Goal: Task Accomplishment & Management: Complete application form

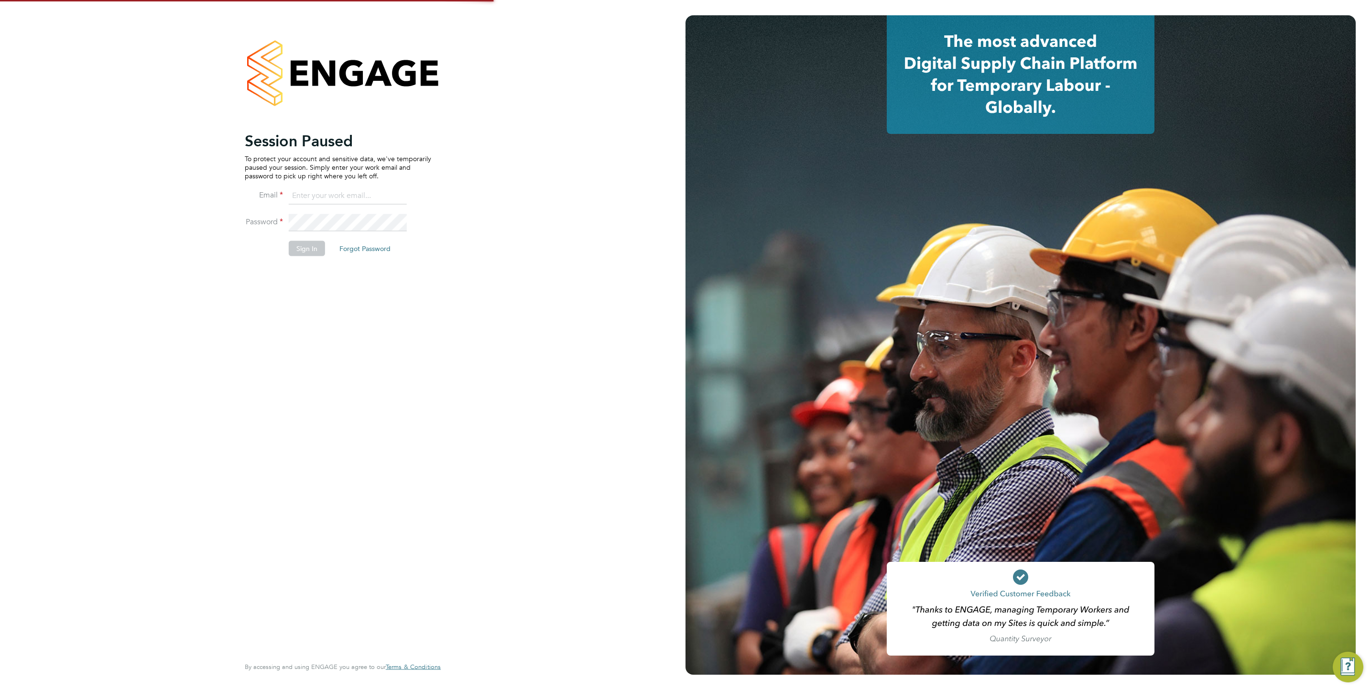
type input "j.mott@oandb.co.uk"
click at [320, 256] on button "Sign In" at bounding box center [307, 248] width 36 height 15
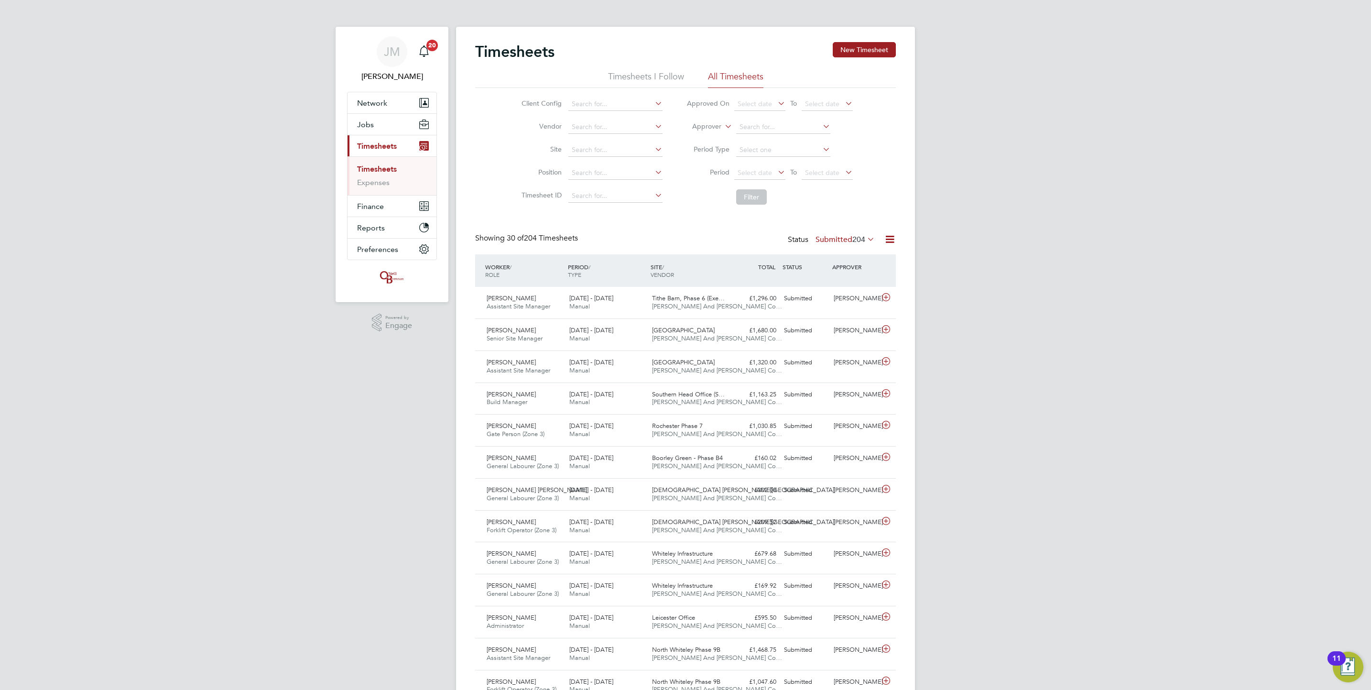
click at [386, 171] on link "Timesheets" at bounding box center [377, 168] width 40 height 9
click at [833, 50] on button "New Timesheet" at bounding box center [864, 49] width 63 height 15
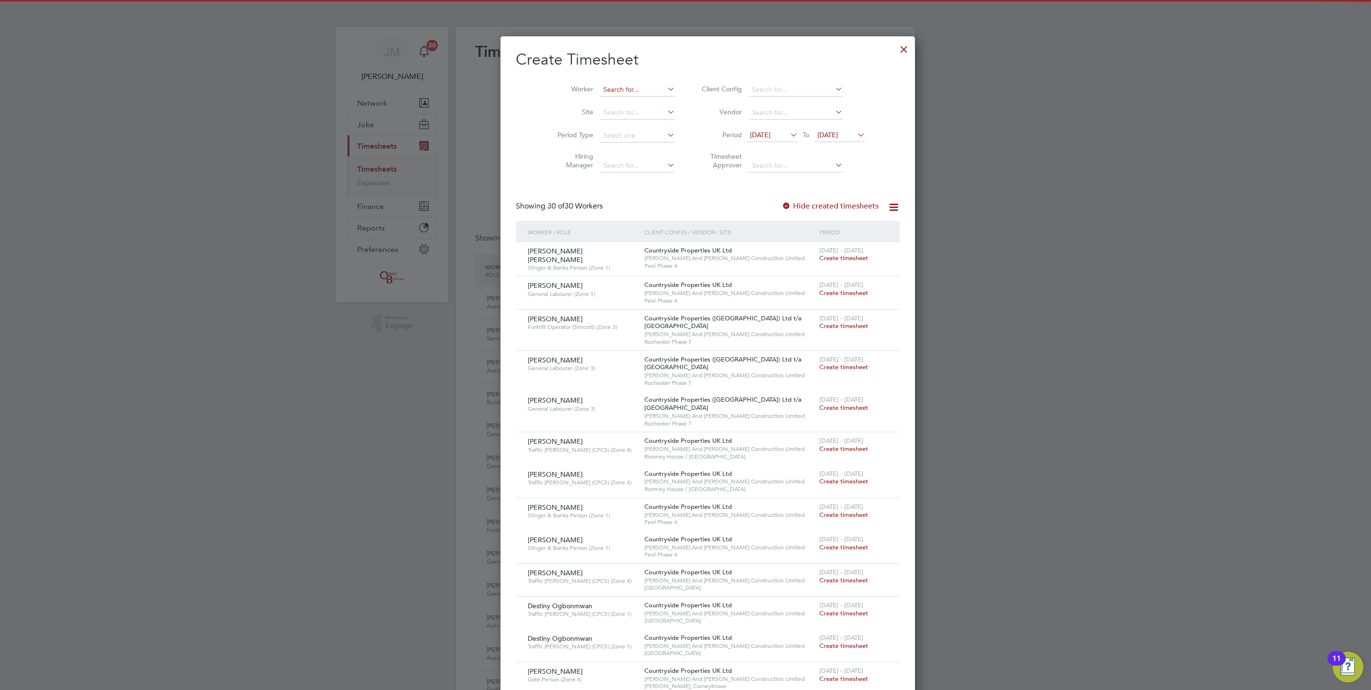
click at [634, 86] on input at bounding box center [637, 89] width 75 height 13
click at [620, 102] on li "[PERSON_NAME] my" at bounding box center [619, 103] width 84 height 13
type input "[PERSON_NAME]"
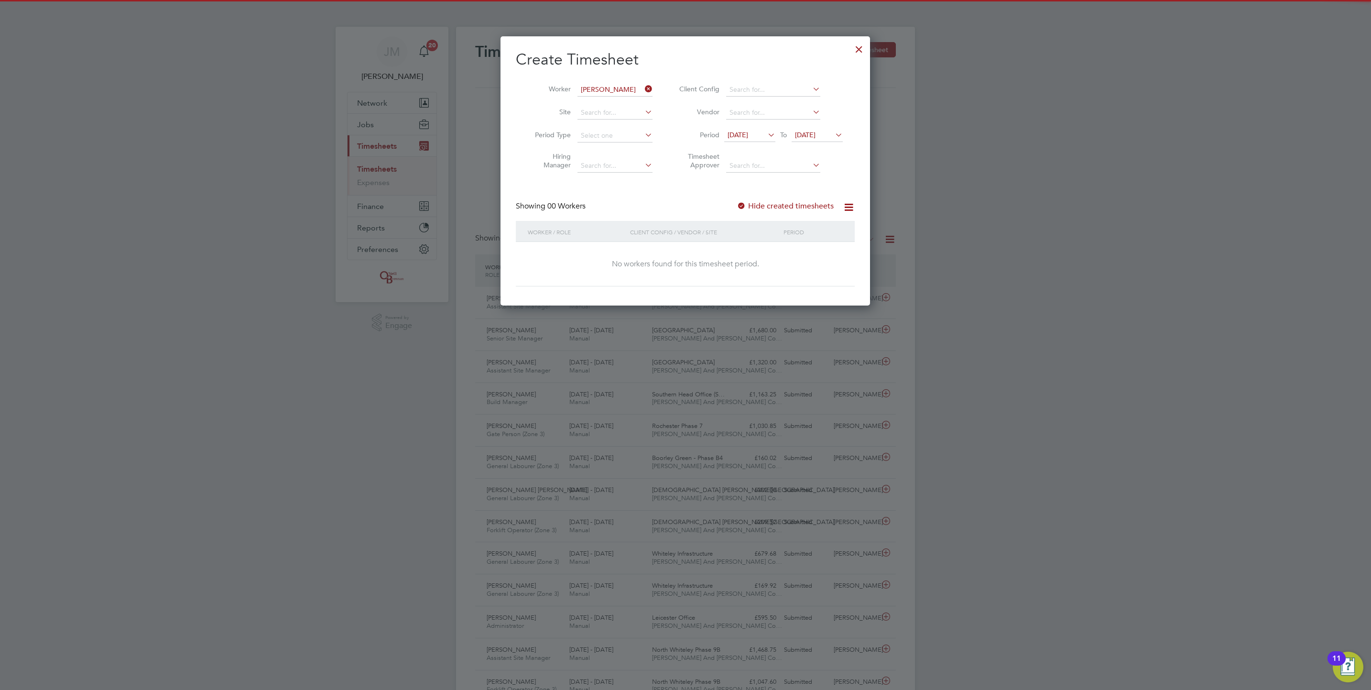
click at [812, 208] on label "Hide created timesheets" at bounding box center [785, 206] width 97 height 10
click at [816, 137] on span "[DATE]" at bounding box center [805, 135] width 21 height 9
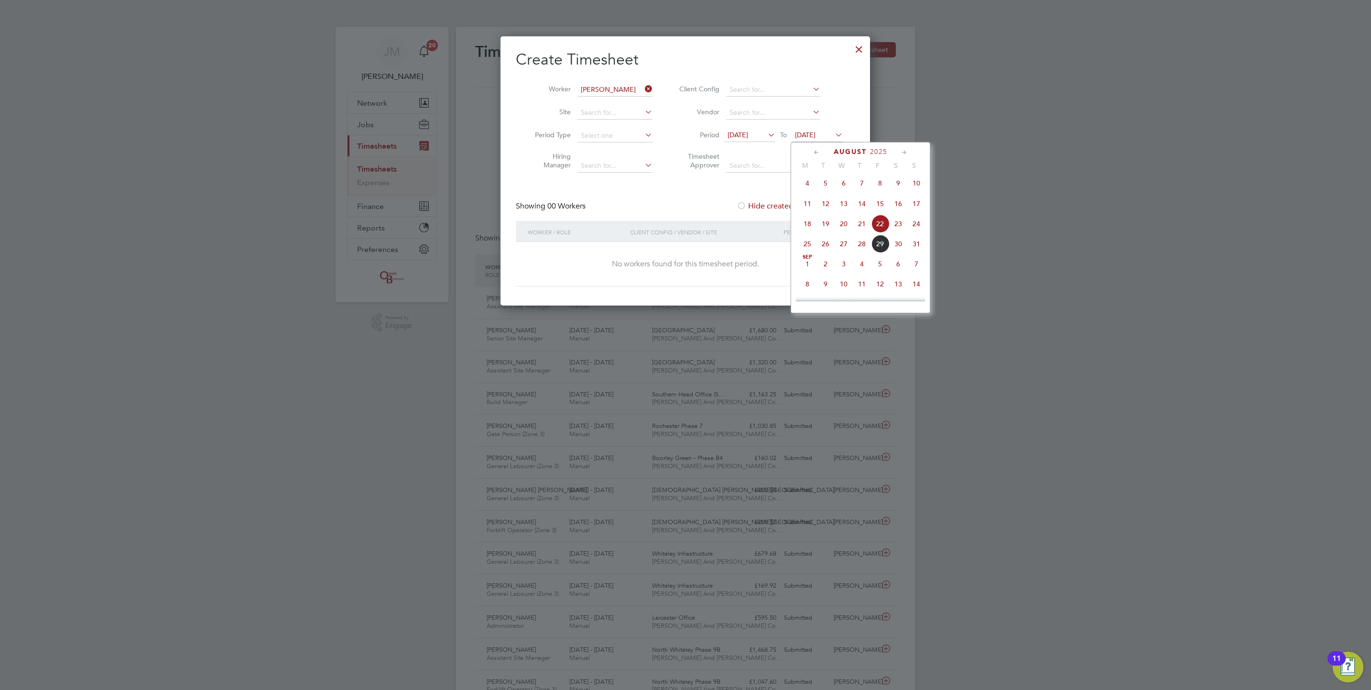
click at [892, 244] on span "30" at bounding box center [898, 244] width 18 height 18
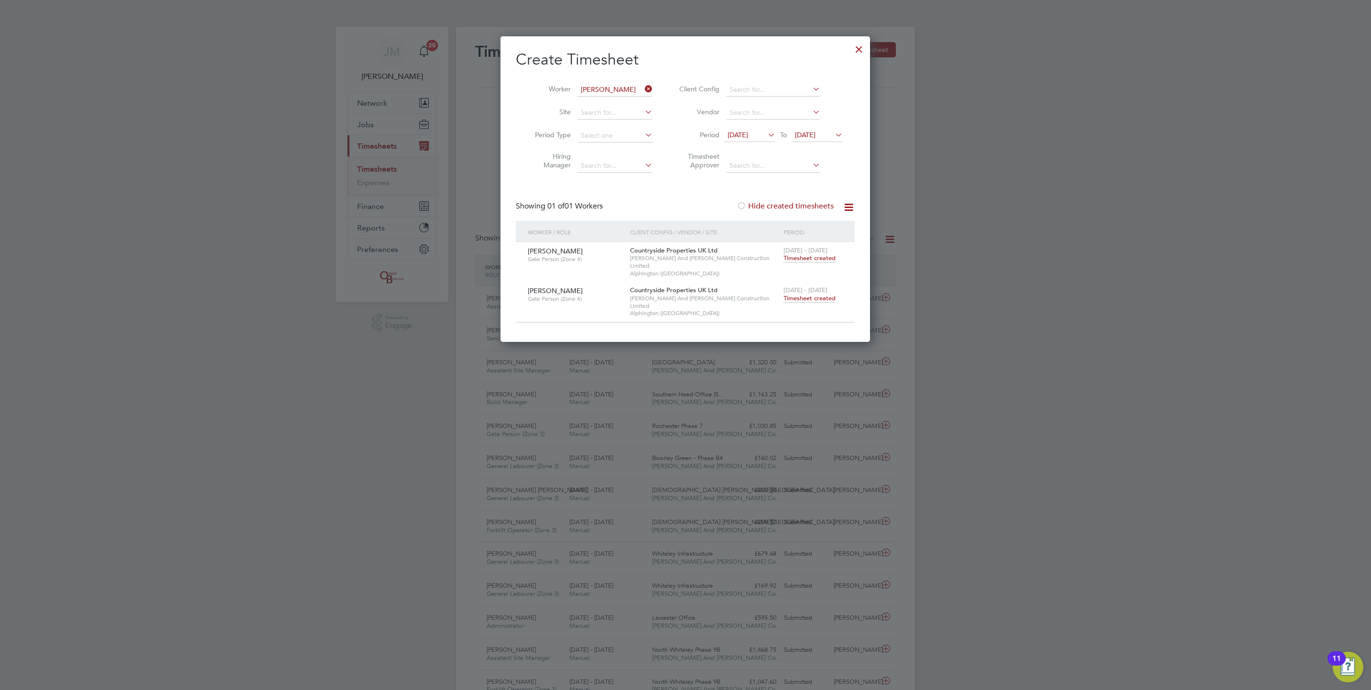
click at [822, 294] on span "Timesheet created" at bounding box center [810, 298] width 52 height 9
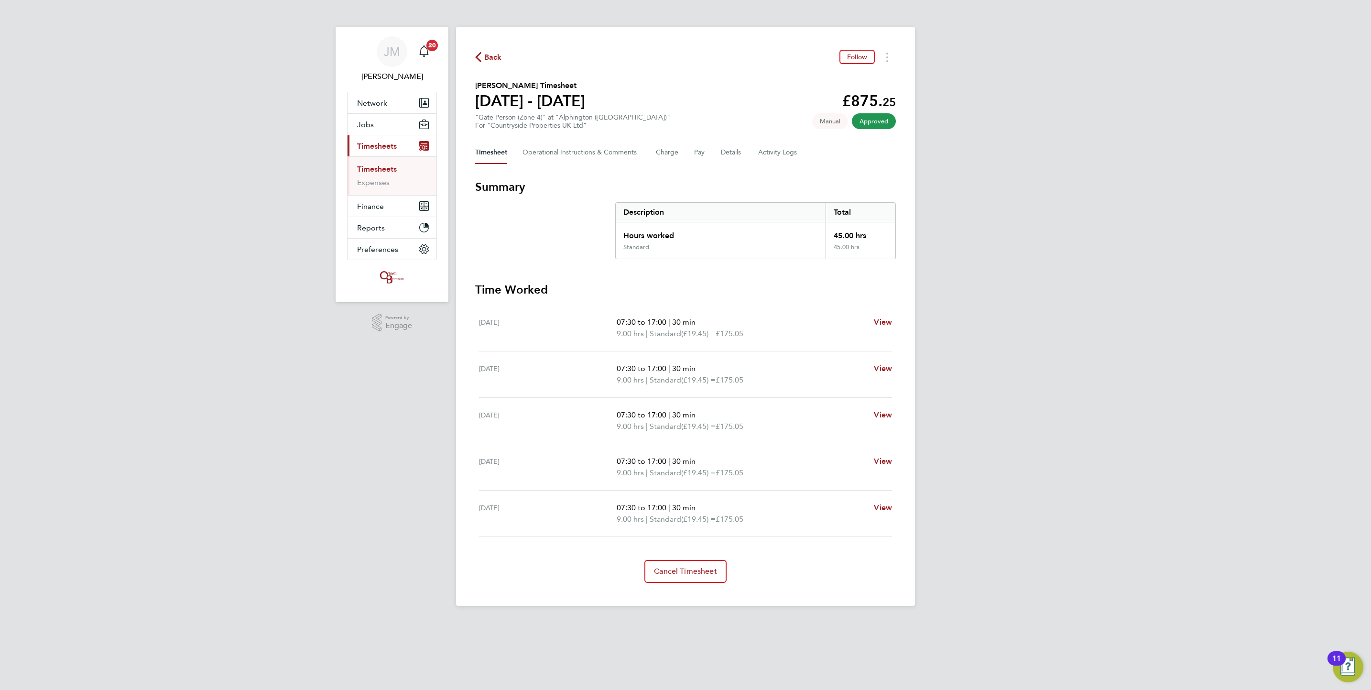
click at [493, 58] on span "Back" at bounding box center [493, 57] width 18 height 11
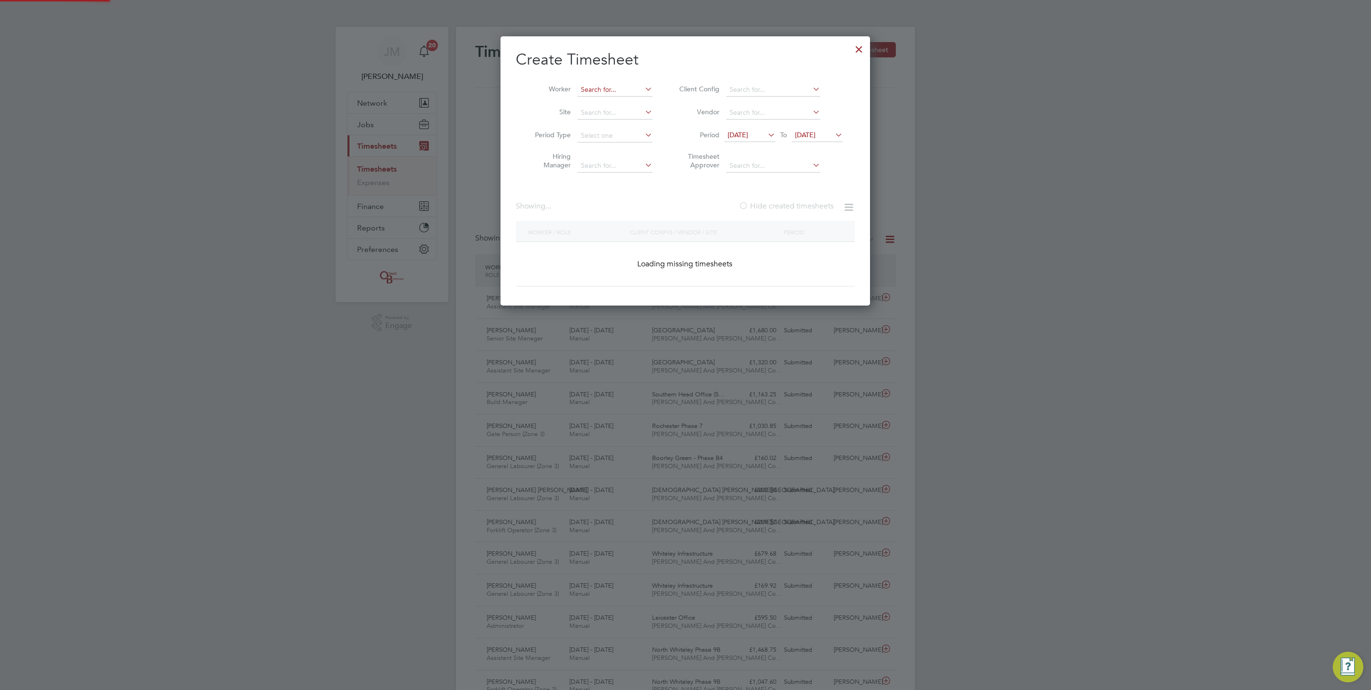
click at [610, 87] on input at bounding box center [614, 89] width 75 height 13
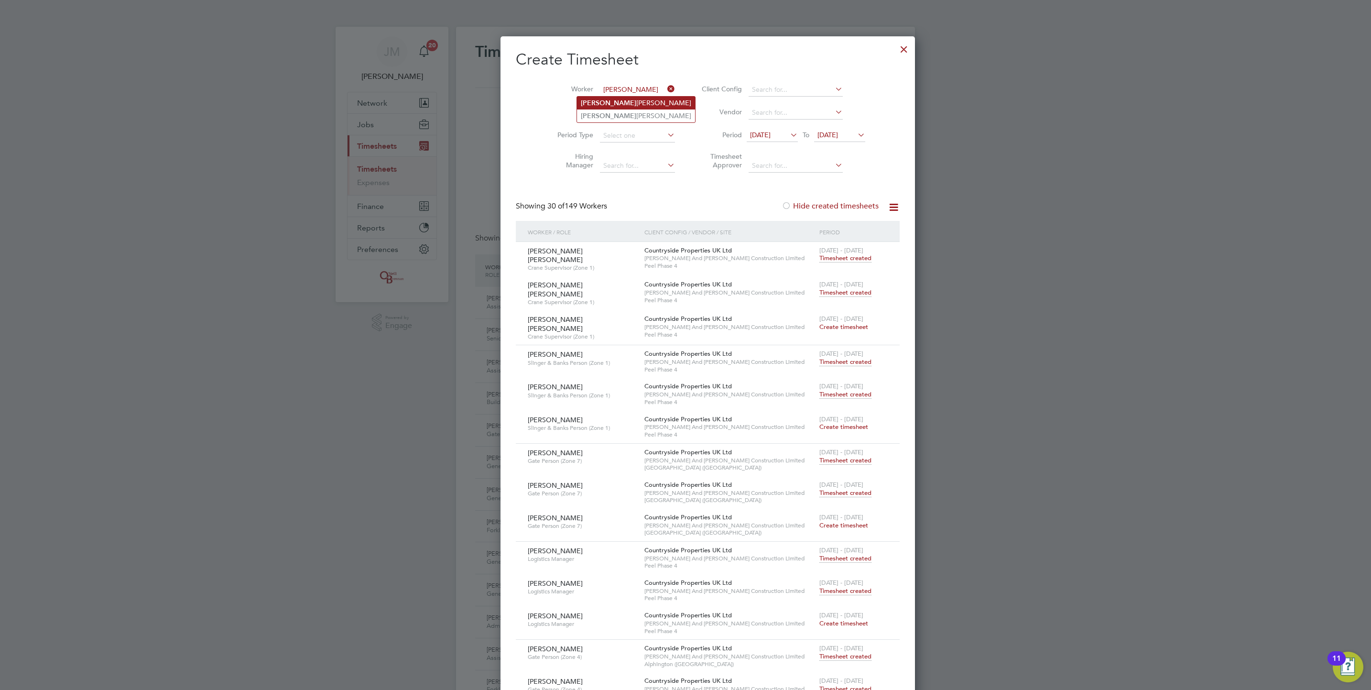
click at [624, 102] on li "[PERSON_NAME]" at bounding box center [636, 103] width 118 height 13
type input "[PERSON_NAME]"
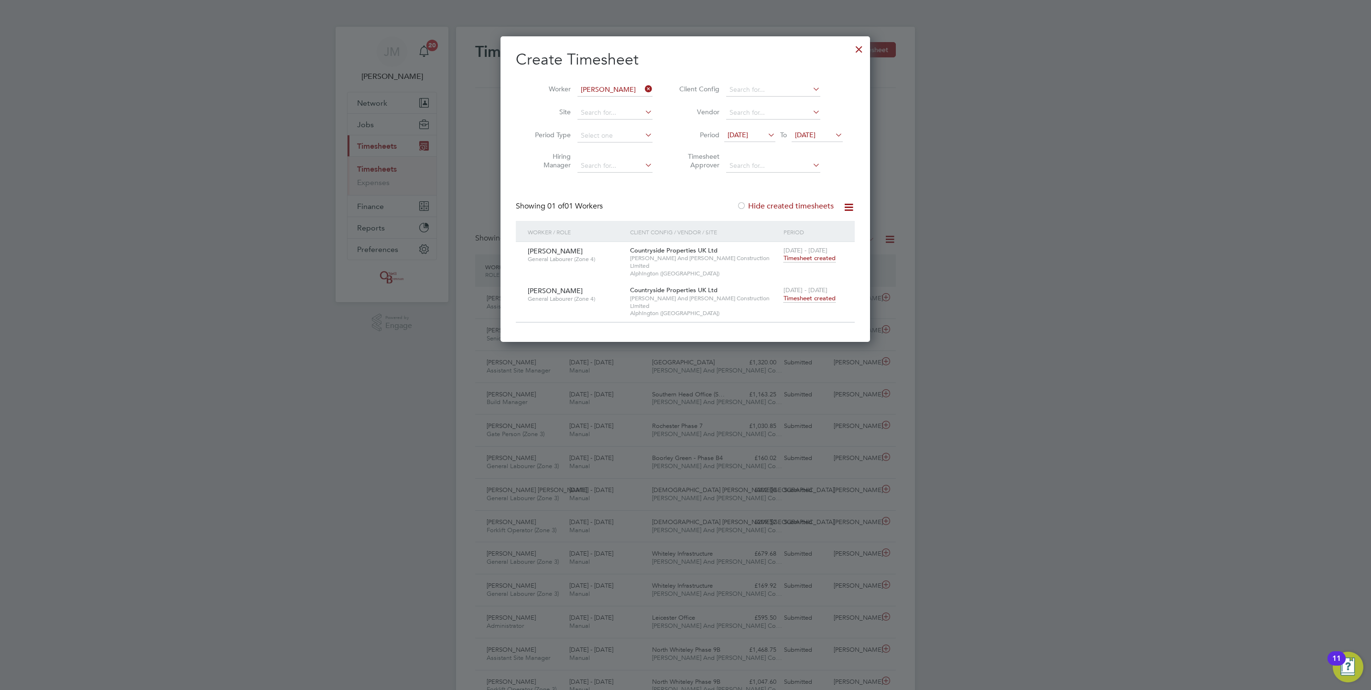
click at [812, 294] on span "Timesheet created" at bounding box center [810, 298] width 52 height 9
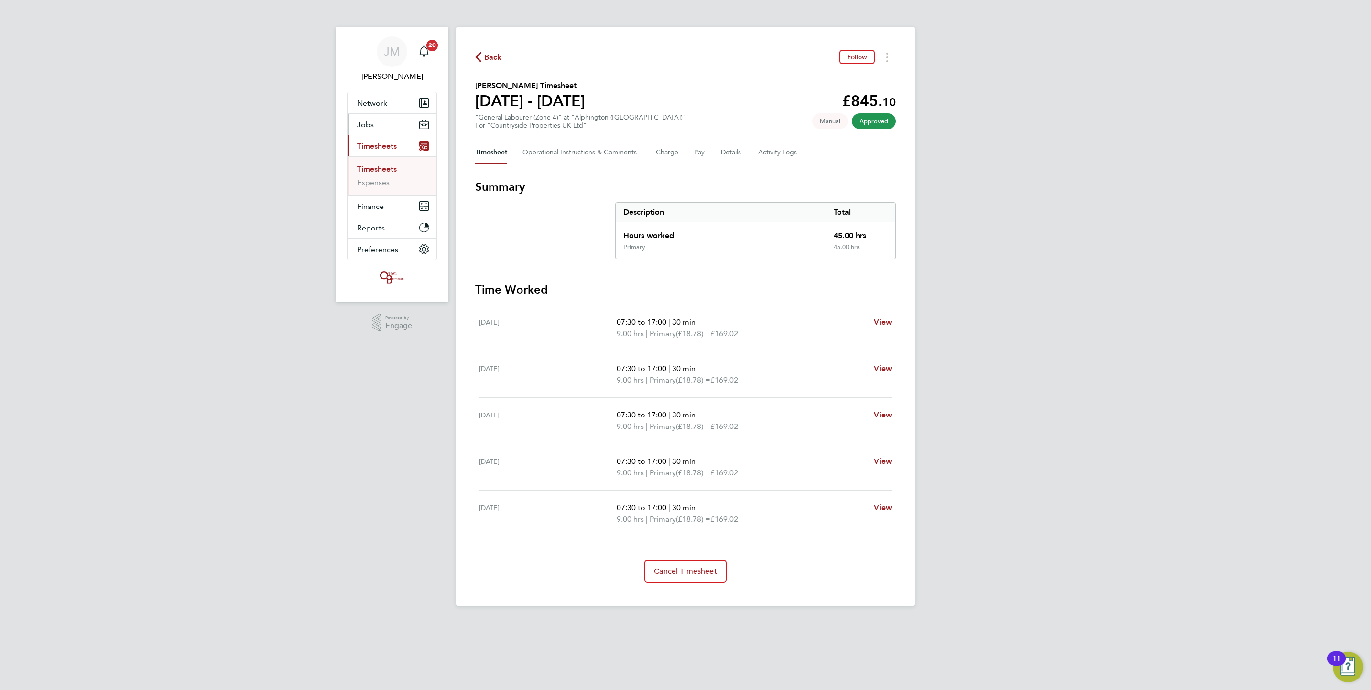
click at [366, 120] on span "Jobs" at bounding box center [365, 124] width 17 height 9
click at [373, 163] on link "Vacancies" at bounding box center [374, 160] width 34 height 9
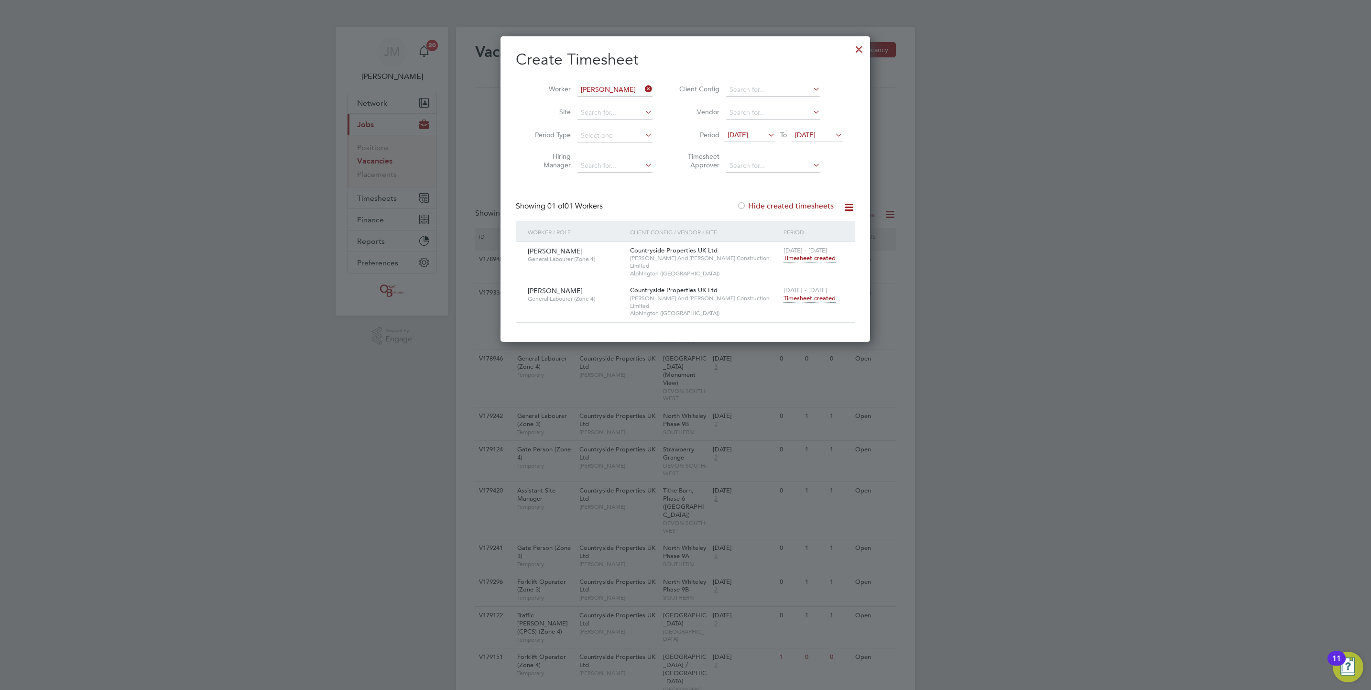
click at [858, 54] on div at bounding box center [858, 46] width 17 height 17
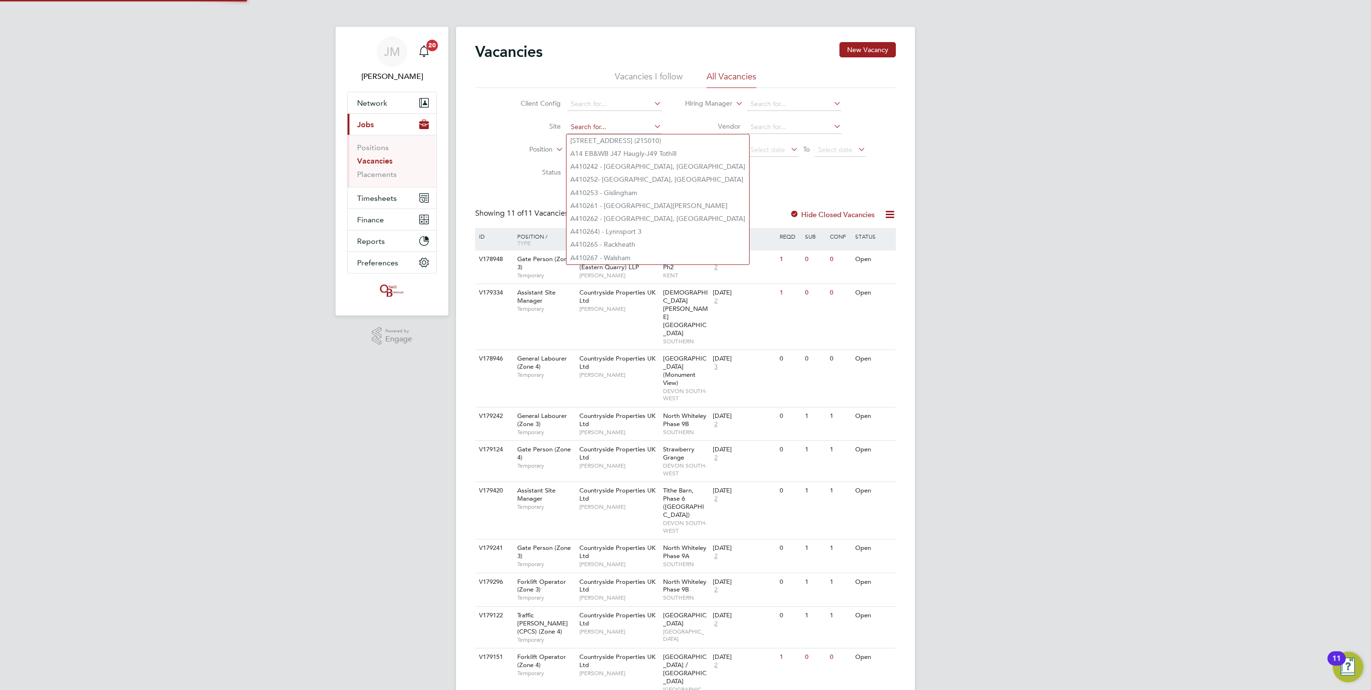
click at [625, 130] on input at bounding box center [614, 126] width 94 height 13
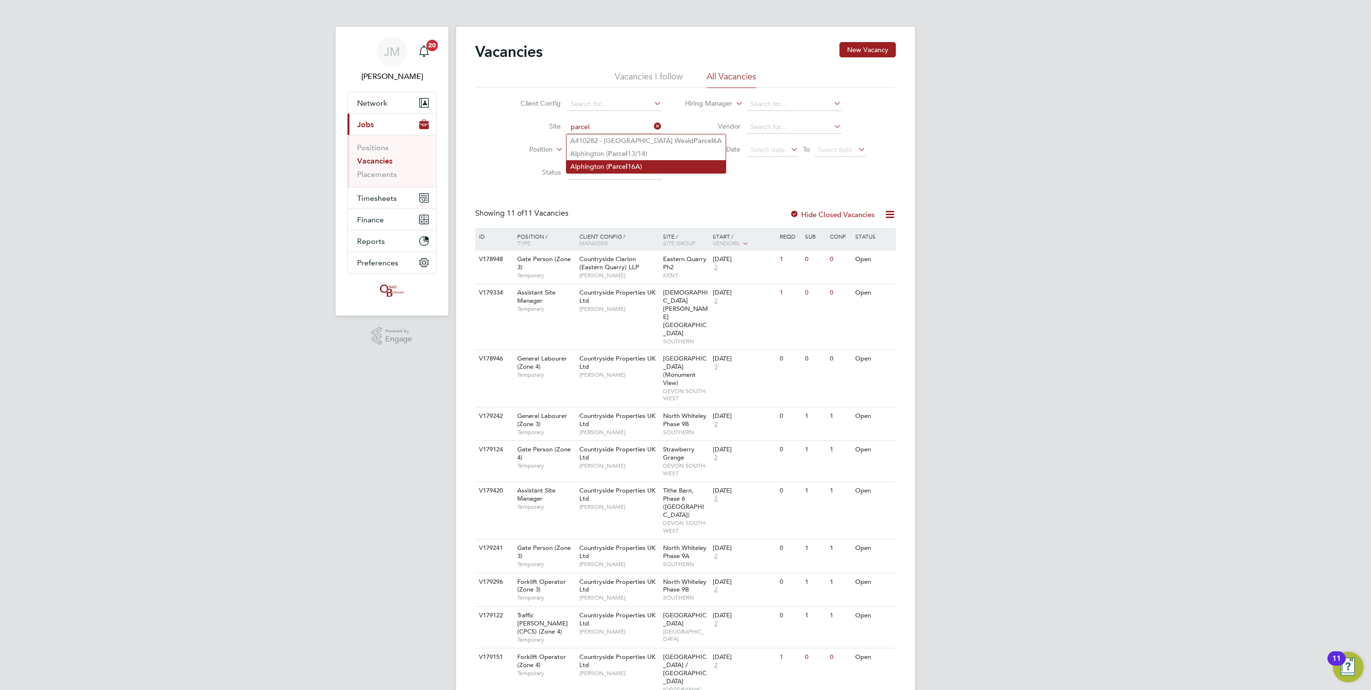
click at [682, 161] on li "Alphington ( [GEOGRAPHIC_DATA])" at bounding box center [645, 166] width 159 height 13
type input "Alphington ([GEOGRAPHIC_DATA])"
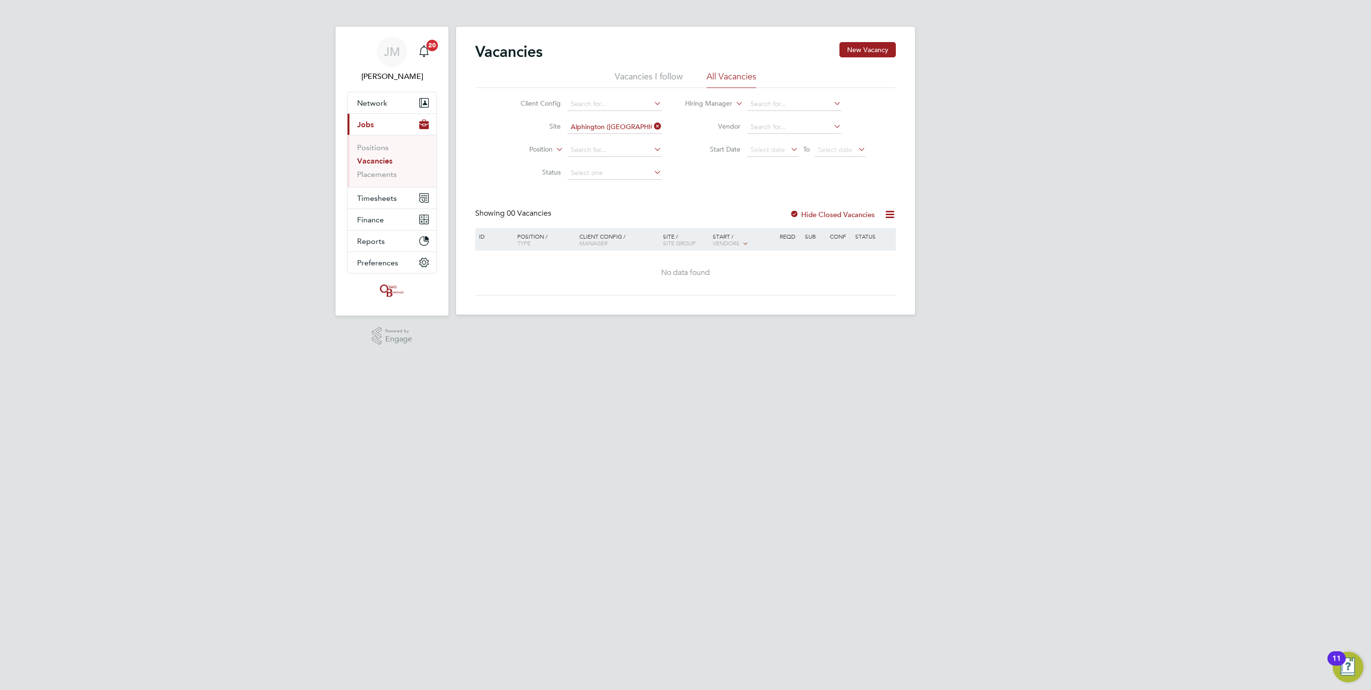
click at [850, 212] on label "Hide Closed Vacancies" at bounding box center [832, 214] width 85 height 9
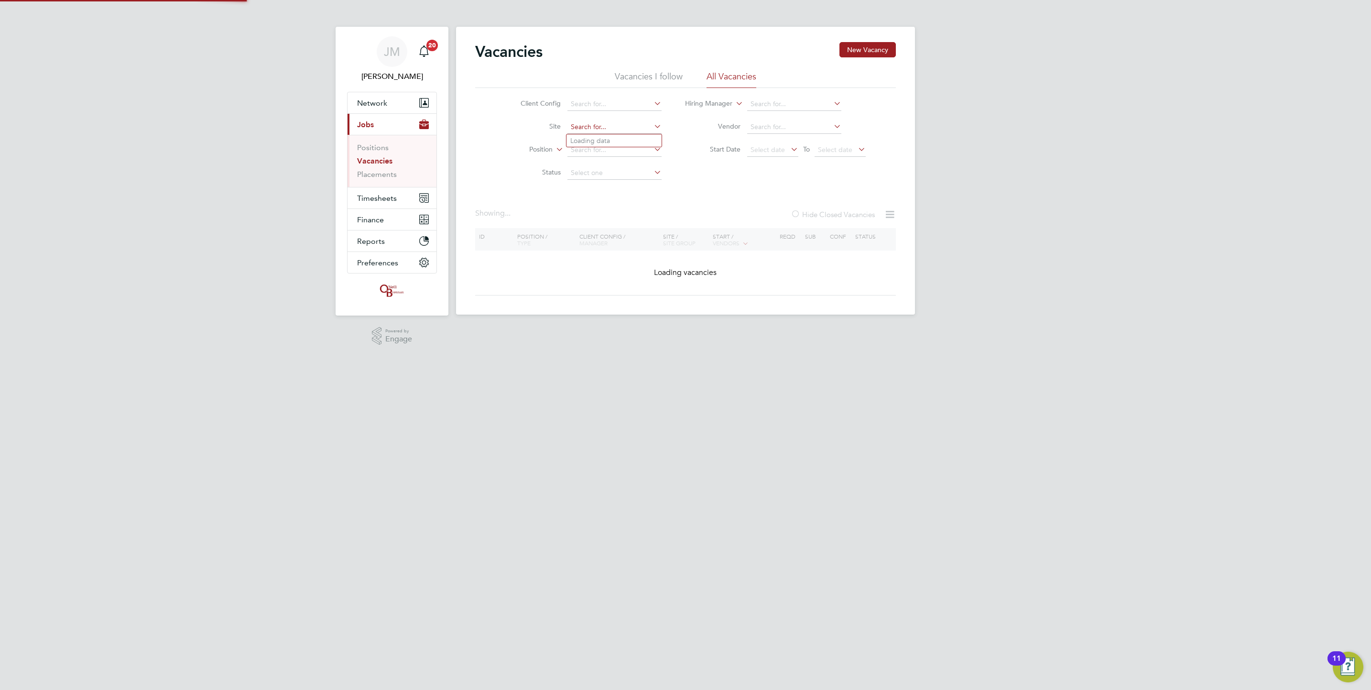
click at [627, 131] on input at bounding box center [614, 126] width 94 height 13
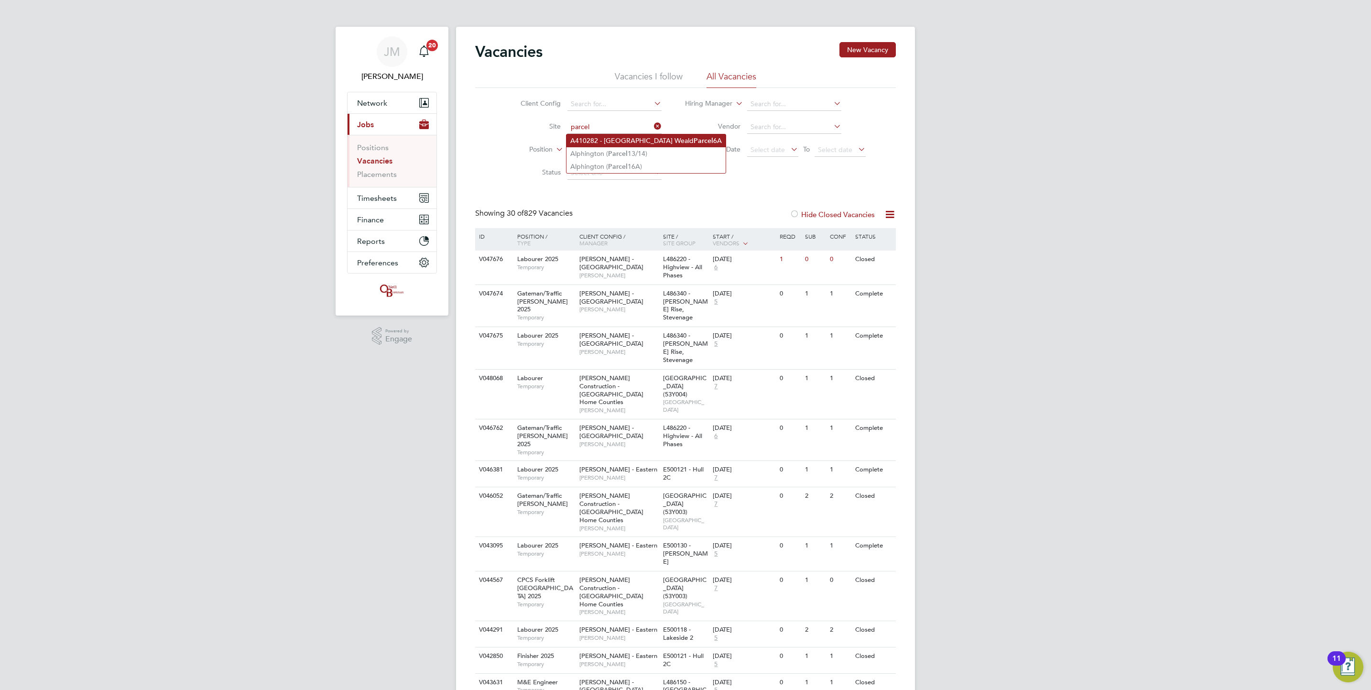
drag, startPoint x: 658, startPoint y: 151, endPoint x: 664, endPoint y: 143, distance: 9.6
click at [661, 150] on li "Alphington ( Parcel 13/14)" at bounding box center [645, 153] width 159 height 13
type input "Alphington (Parcel 13/14)"
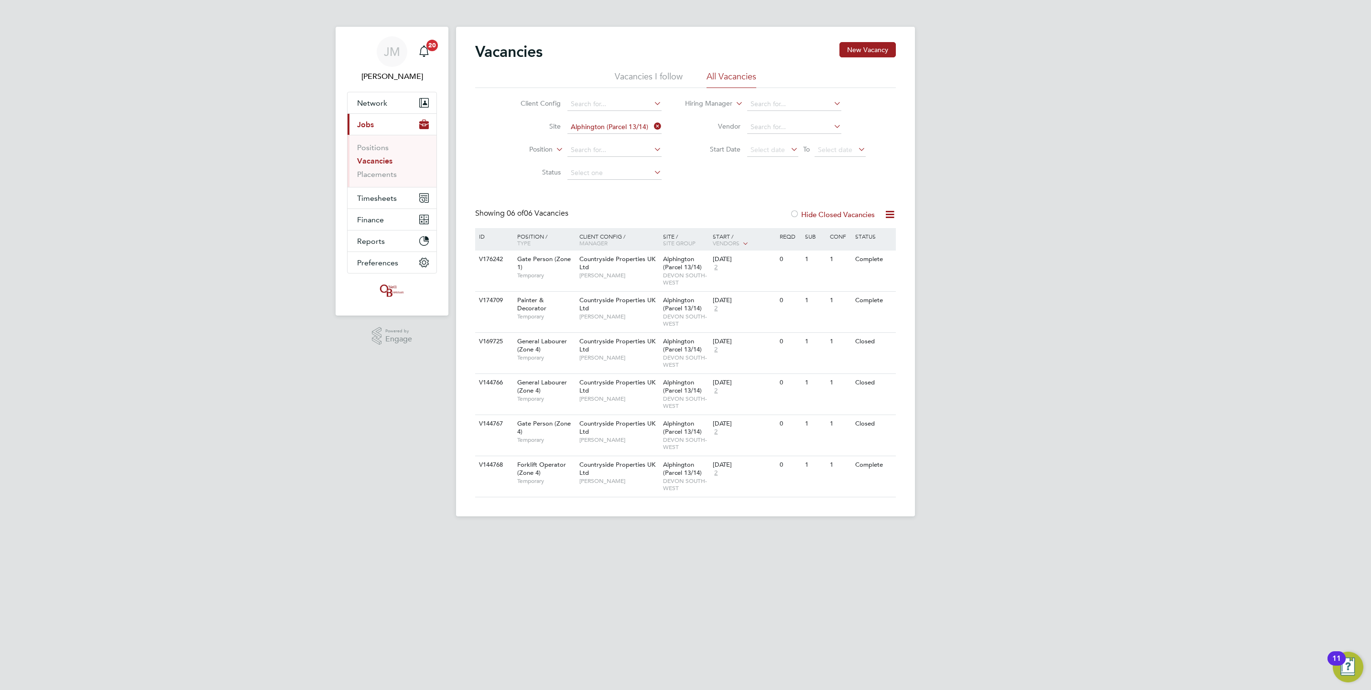
click at [379, 160] on link "Vacancies" at bounding box center [374, 160] width 35 height 9
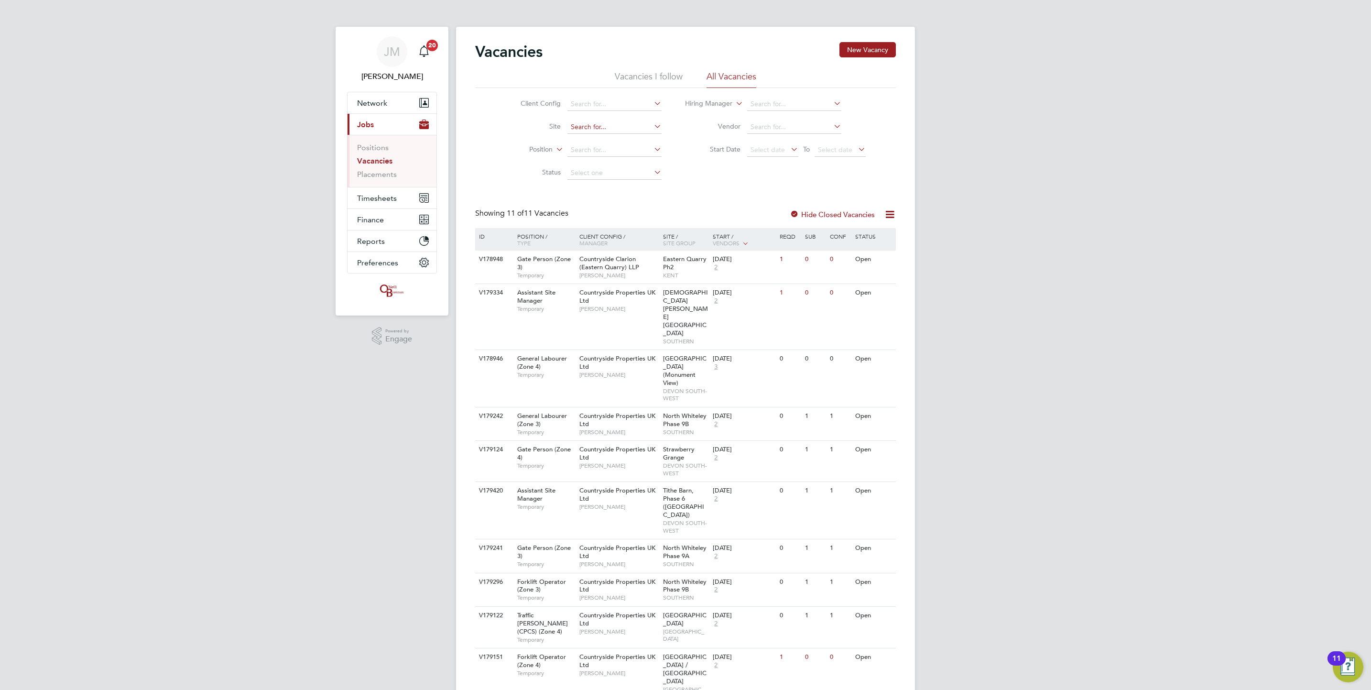
click at [614, 128] on input at bounding box center [614, 126] width 94 height 13
click at [663, 163] on li "Alphington ( [GEOGRAPHIC_DATA])" at bounding box center [645, 166] width 159 height 13
type input "Alphington ([GEOGRAPHIC_DATA])"
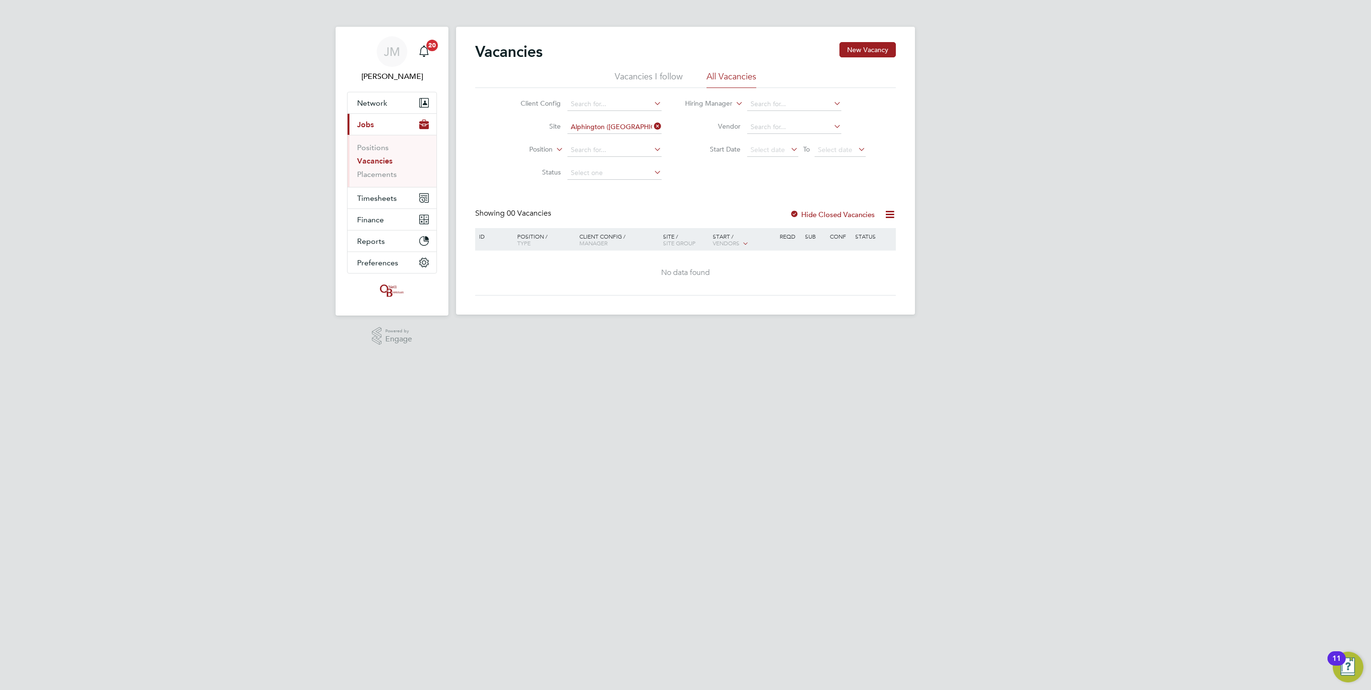
click at [820, 211] on label "Hide Closed Vacancies" at bounding box center [832, 214] width 85 height 9
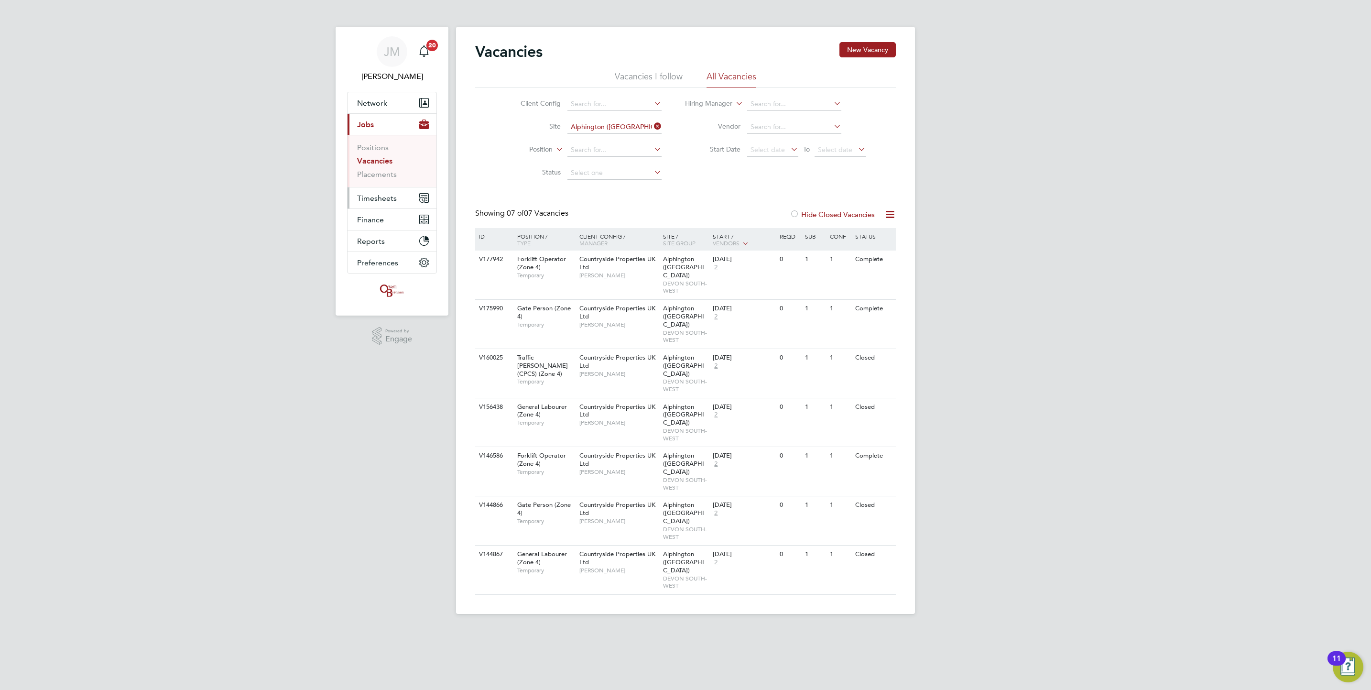
click at [356, 202] on button "Timesheets" at bounding box center [392, 197] width 89 height 21
click at [373, 172] on link "Timesheets" at bounding box center [377, 168] width 40 height 9
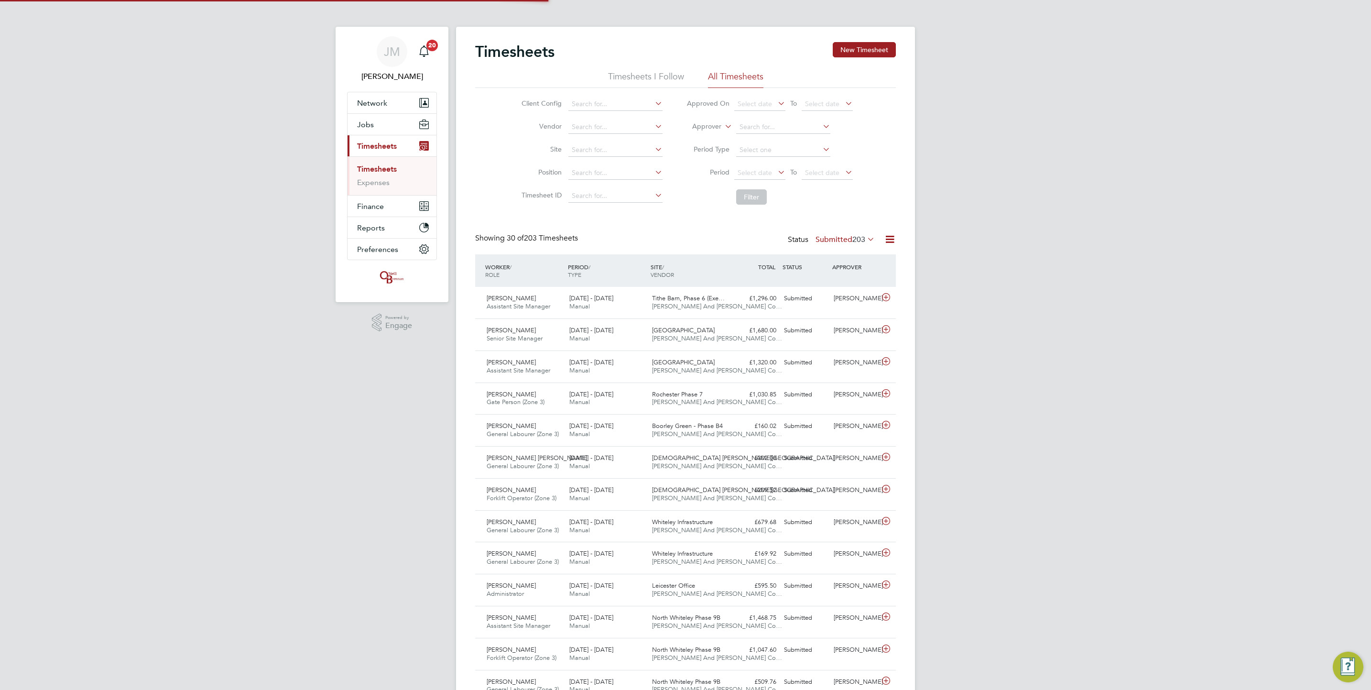
scroll to position [24, 83]
click at [868, 47] on button "New Timesheet" at bounding box center [864, 49] width 63 height 15
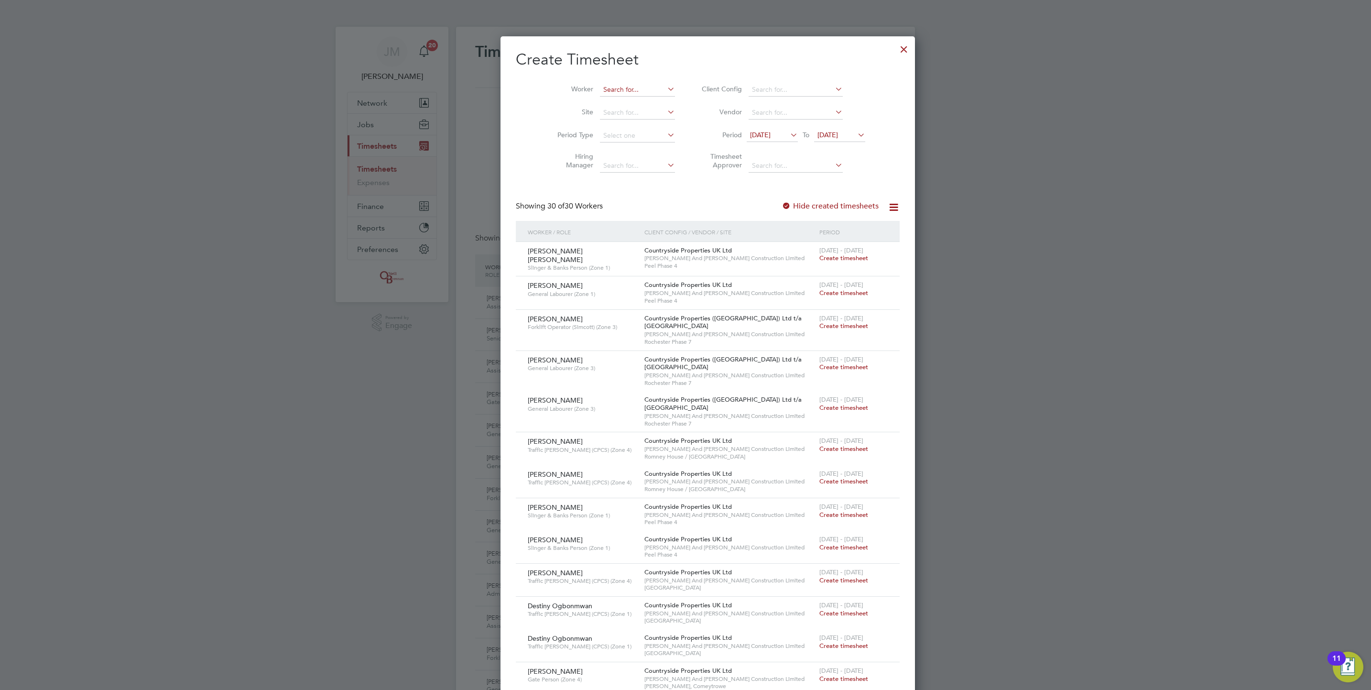
click at [605, 89] on input at bounding box center [637, 89] width 75 height 13
click at [626, 101] on b "[PERSON_NAME]" at bounding box center [632, 103] width 55 height 8
type input "Cavron [PERSON_NAME]"
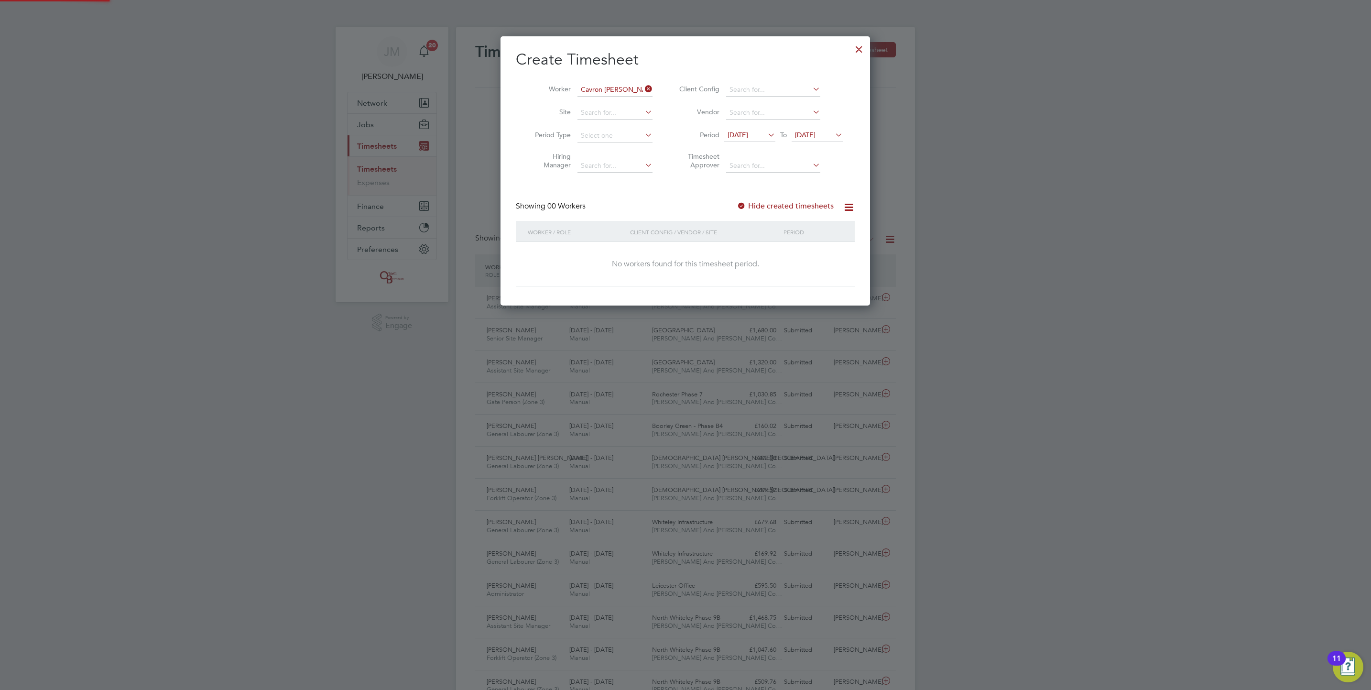
click at [748, 139] on span "[DATE]" at bounding box center [738, 135] width 21 height 9
click at [745, 154] on icon at bounding box center [749, 152] width 9 height 11
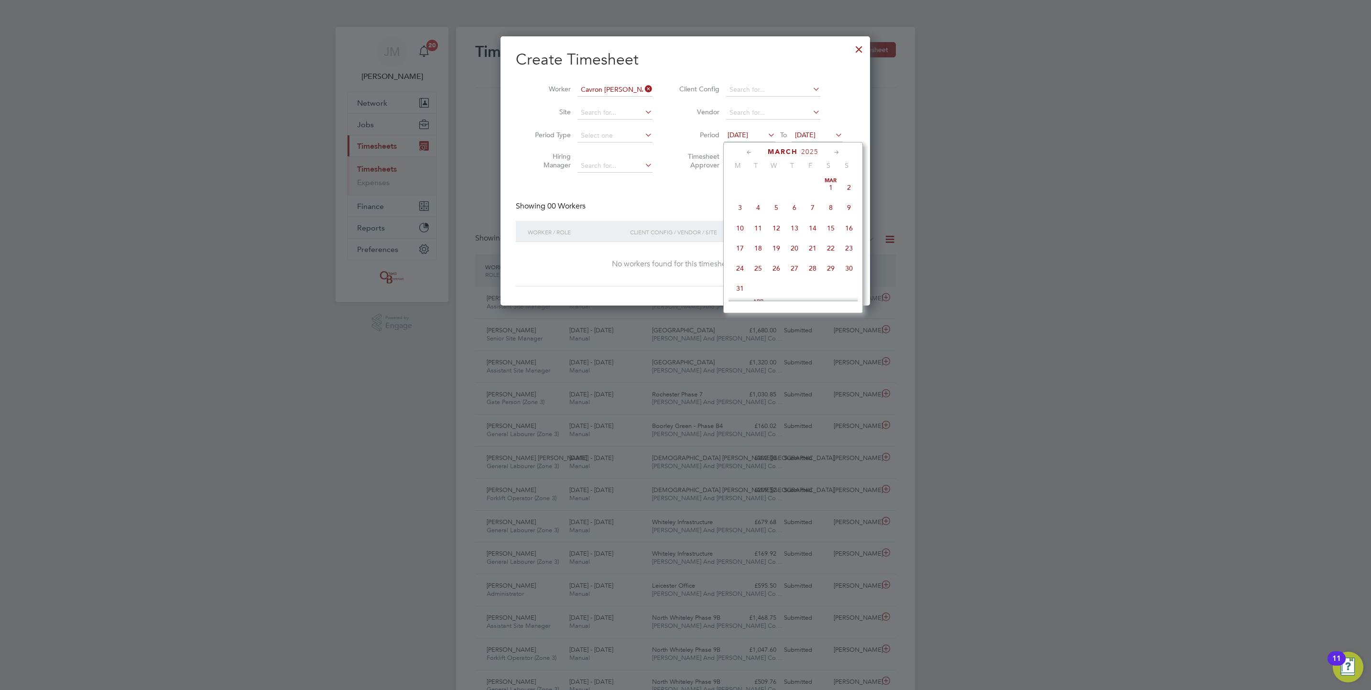
click at [760, 212] on span "4" at bounding box center [758, 207] width 18 height 18
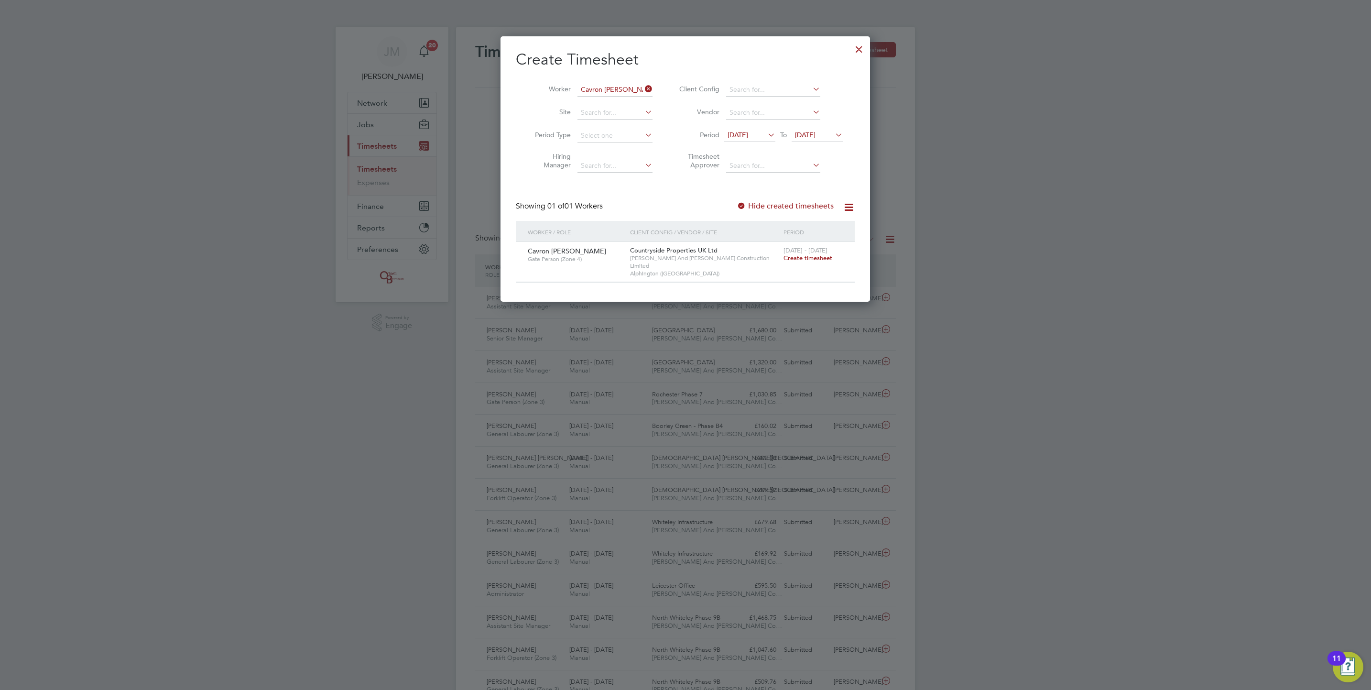
click at [812, 256] on span "Create timesheet" at bounding box center [808, 258] width 49 height 8
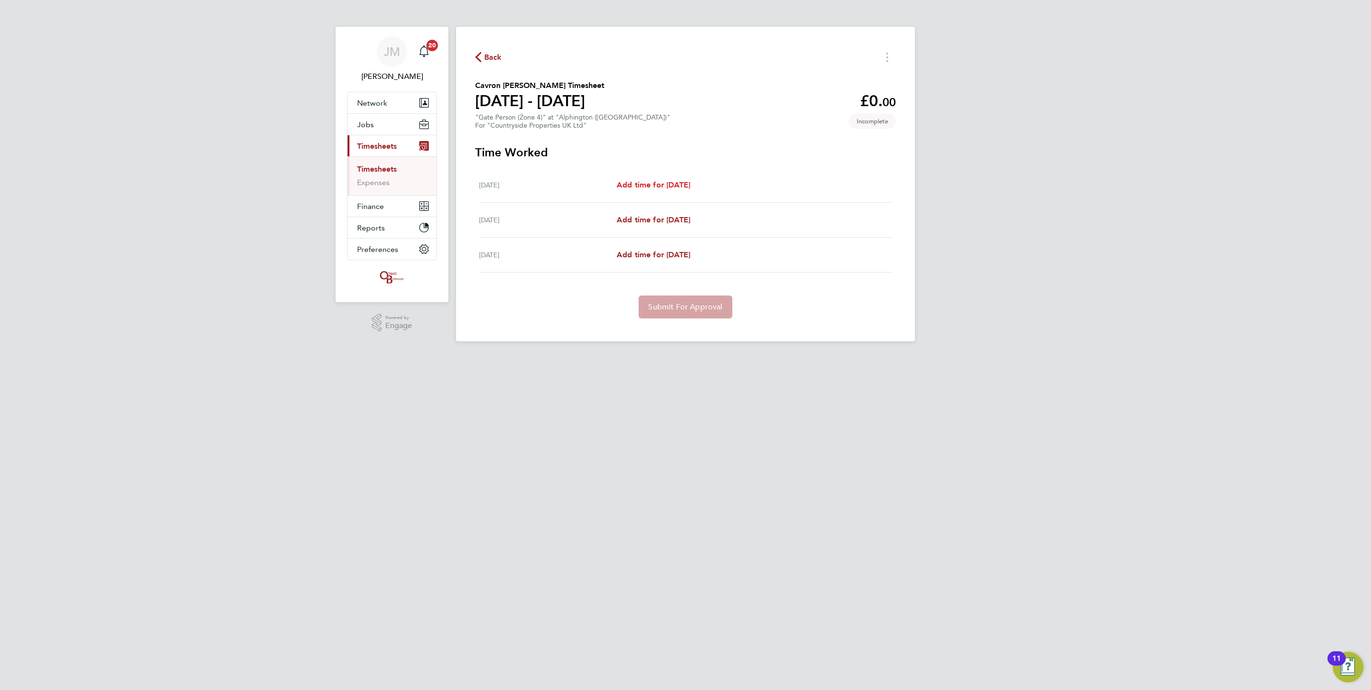
click at [670, 184] on span "Add time for [DATE]" at bounding box center [654, 184] width 74 height 9
select select "30"
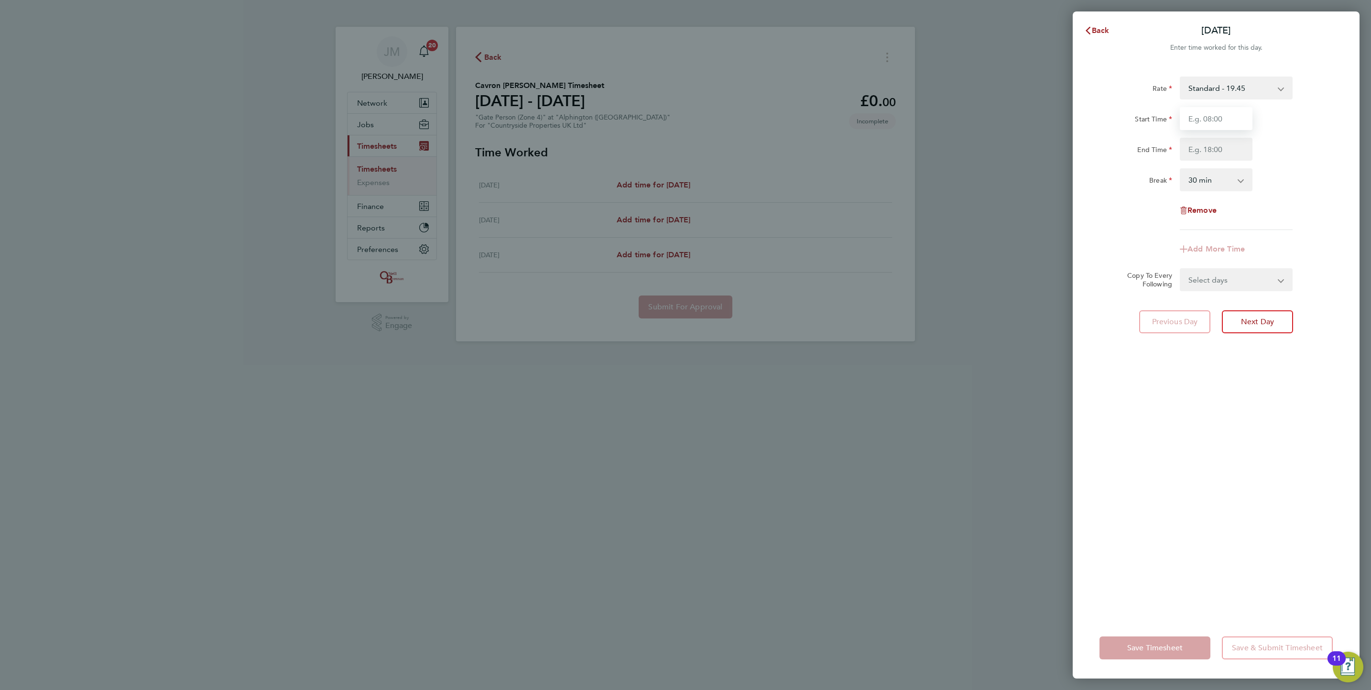
click at [1200, 122] on input "Start Time" at bounding box center [1216, 118] width 73 height 23
type input "07:30"
type input "17:00"
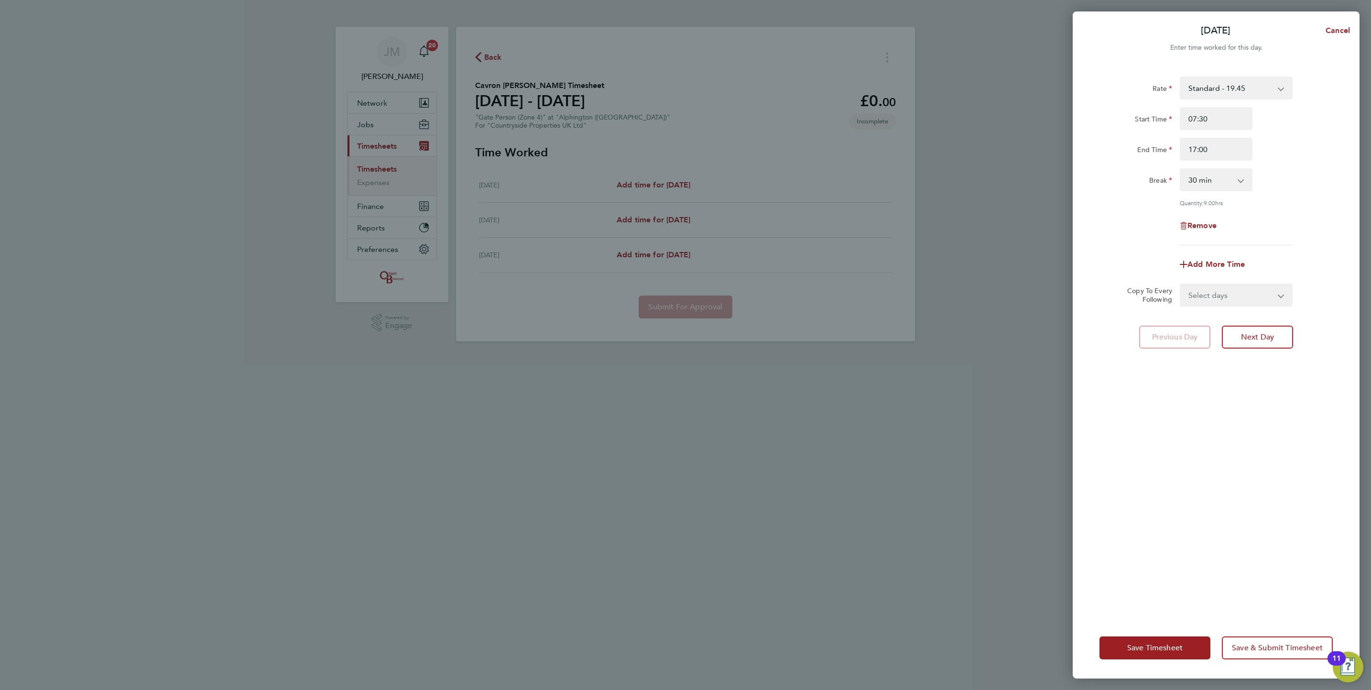
click at [1258, 289] on select "Select days Day [DATE] [DATE]" at bounding box center [1231, 294] width 100 height 21
select select "WED"
click at [1181, 284] on select "Select days Day [DATE] [DATE]" at bounding box center [1231, 294] width 100 height 21
click at [1157, 655] on button "Save Timesheet" at bounding box center [1155, 647] width 111 height 23
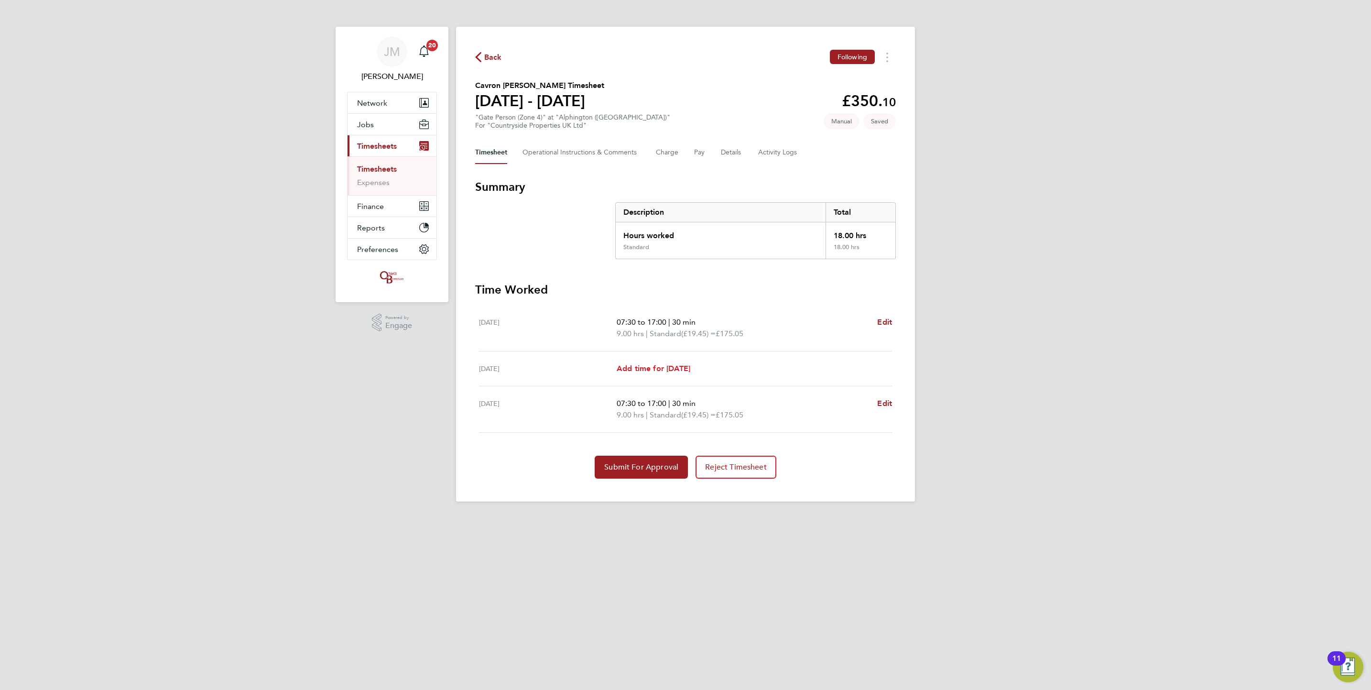
click at [670, 365] on span "Add time for [DATE]" at bounding box center [654, 368] width 74 height 9
select select "30"
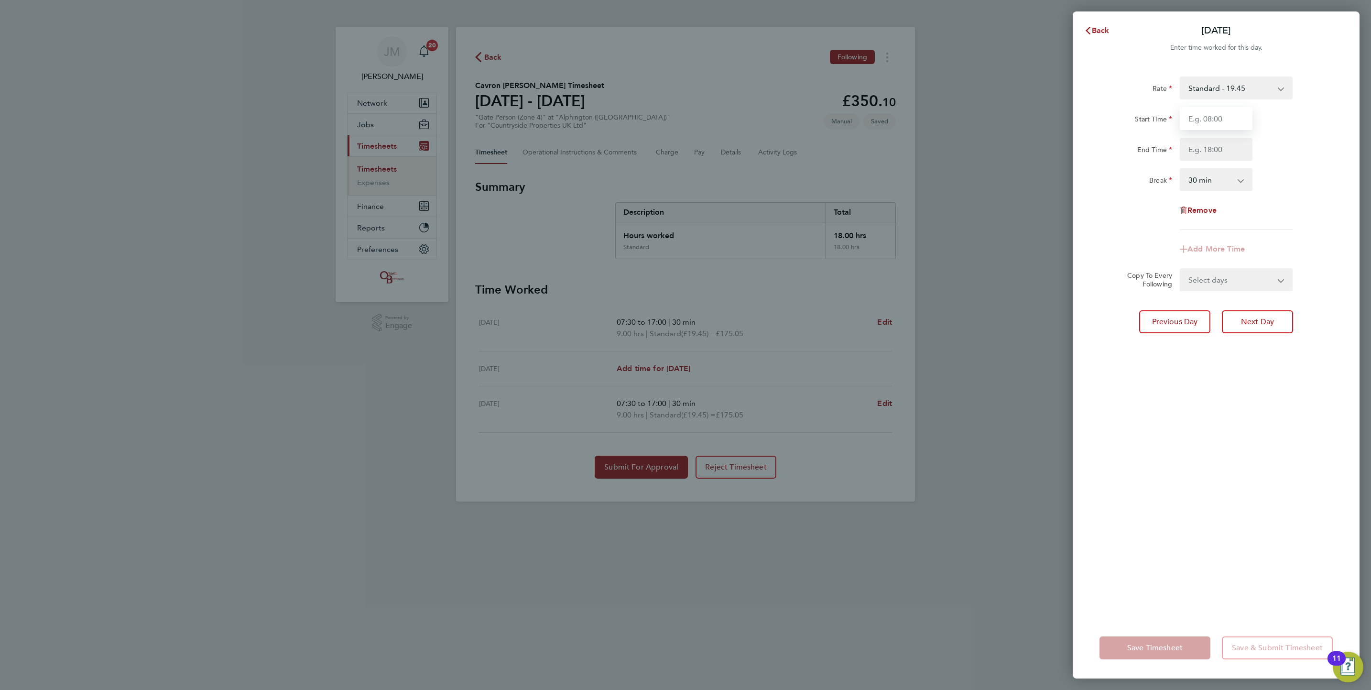
click at [1220, 120] on input "Start Time" at bounding box center [1216, 118] width 73 height 23
type input "07:30"
type input "17:00"
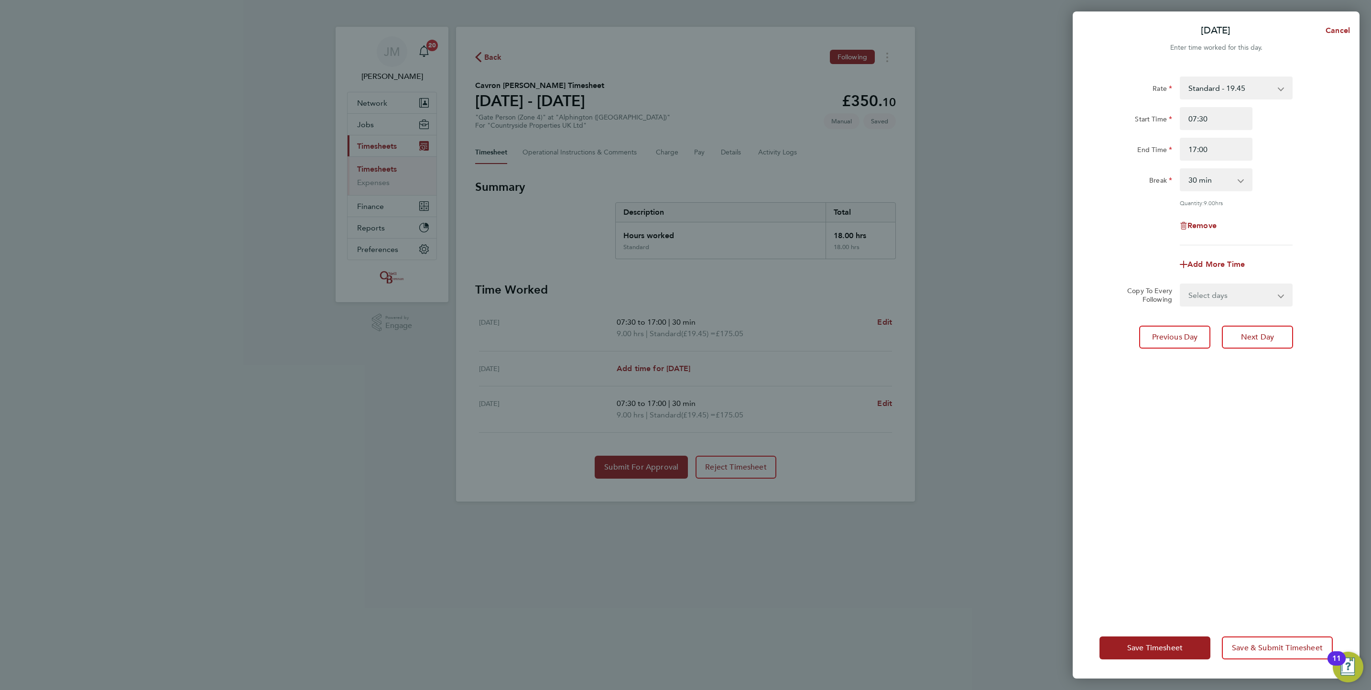
click at [1241, 190] on app-icon-cross-button at bounding box center [1245, 179] width 11 height 21
drag, startPoint x: 1220, startPoint y: 295, endPoint x: 1218, endPoint y: 305, distance: 10.4
click at [1220, 295] on select "Select days [DATE]" at bounding box center [1231, 294] width 100 height 21
select select "WED"
click at [1181, 284] on select "Select days [DATE]" at bounding box center [1231, 294] width 100 height 21
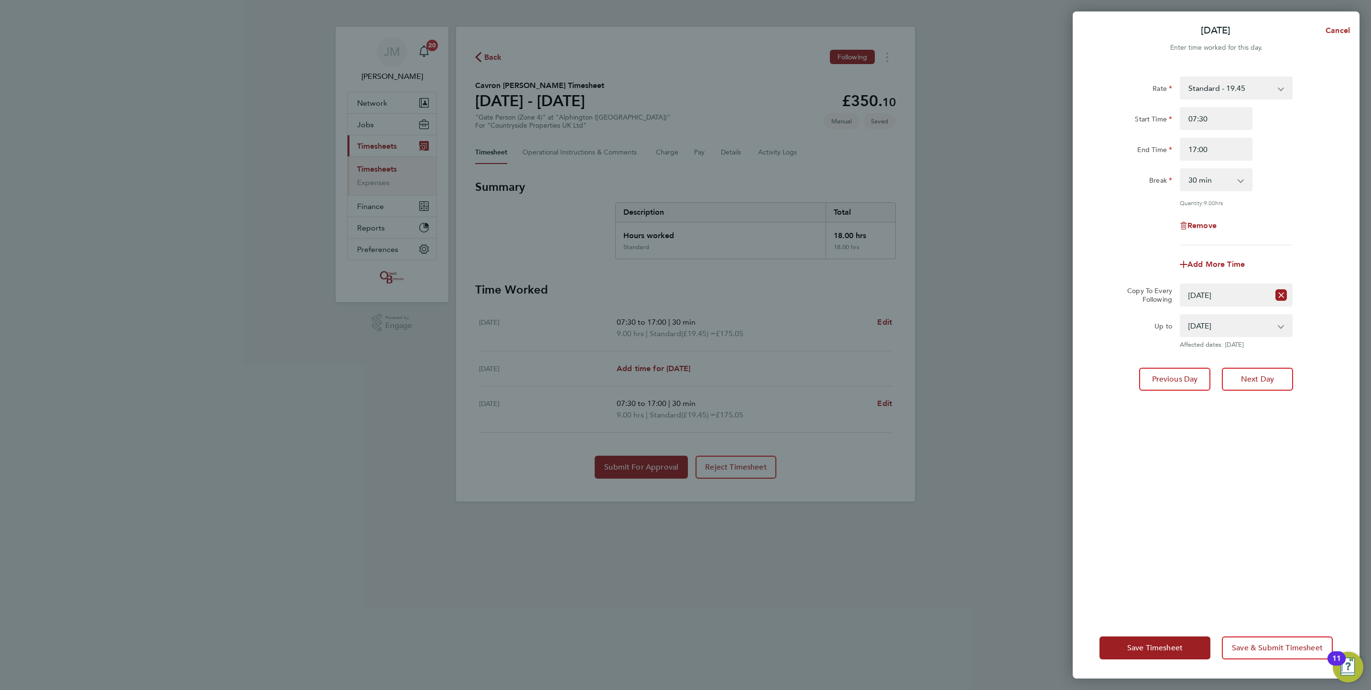
click at [1123, 632] on div "Save Timesheet Save & Submit Timesheet" at bounding box center [1216, 647] width 287 height 61
click at [1132, 637] on button "Save Timesheet" at bounding box center [1155, 647] width 111 height 23
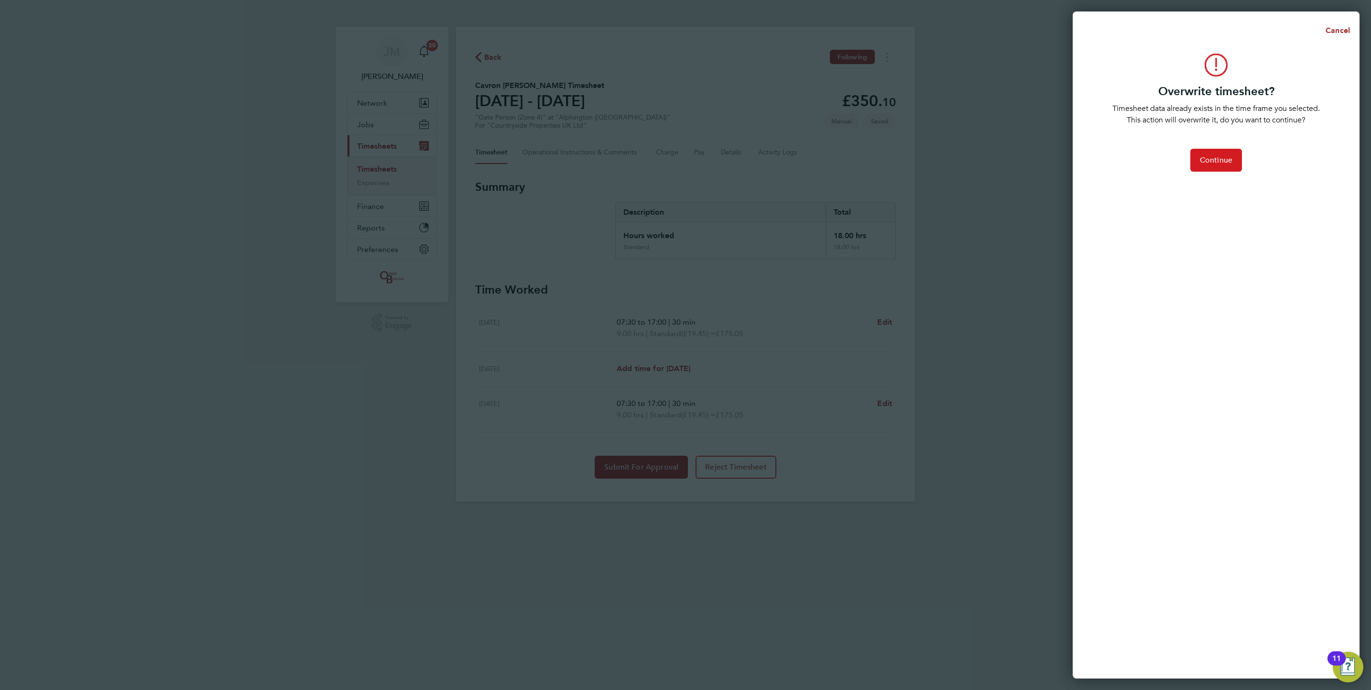
click at [1211, 163] on span "Continue" at bounding box center [1216, 160] width 33 height 10
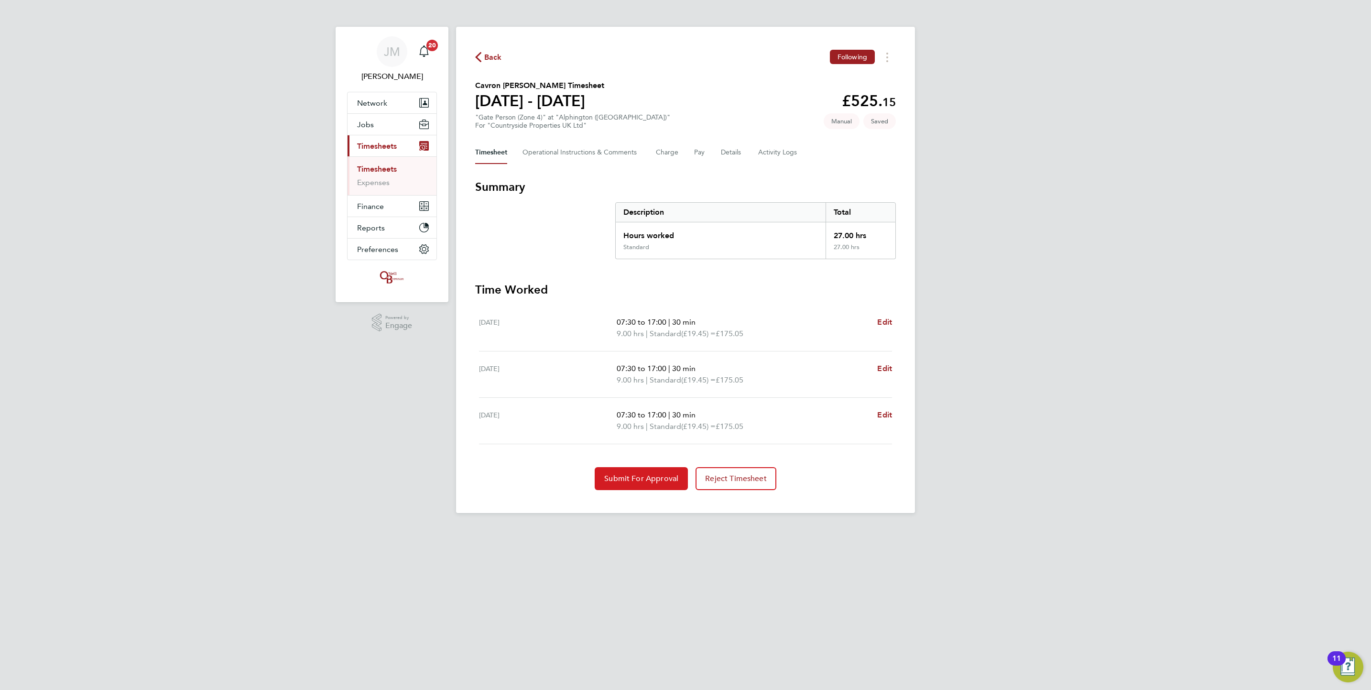
click at [662, 482] on span "Submit For Approval" at bounding box center [641, 479] width 74 height 10
